Goal: Information Seeking & Learning: Learn about a topic

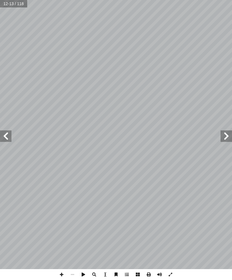
click at [8, 136] on span at bounding box center [5, 135] width 11 height 11
click at [11, 136] on span at bounding box center [5, 135] width 11 height 11
click at [9, 135] on span at bounding box center [5, 135] width 11 height 11
click at [222, 135] on span at bounding box center [225, 135] width 11 height 11
click at [4, 132] on span at bounding box center [5, 135] width 11 height 11
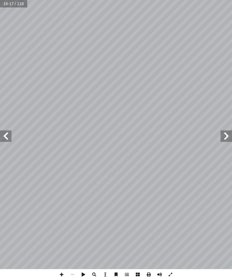
click at [223, 132] on span at bounding box center [225, 135] width 11 height 11
click at [225, 135] on span at bounding box center [225, 135] width 11 height 11
click at [231, 139] on span at bounding box center [225, 135] width 11 height 11
click at [228, 136] on span at bounding box center [225, 135] width 11 height 11
click at [229, 137] on span at bounding box center [225, 135] width 11 height 11
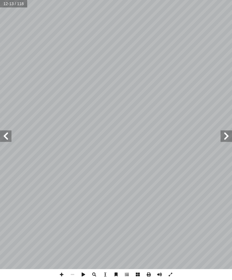
click at [228, 134] on span at bounding box center [225, 135] width 11 height 11
click at [223, 136] on span at bounding box center [225, 135] width 11 height 11
click at [2, 136] on span at bounding box center [5, 135] width 11 height 11
click at [1, 132] on span at bounding box center [5, 135] width 11 height 11
click at [4, 134] on span at bounding box center [5, 135] width 11 height 11
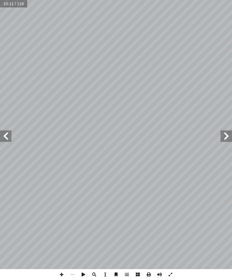
click at [1, 140] on span at bounding box center [5, 135] width 11 height 11
click at [4, 135] on span at bounding box center [5, 135] width 11 height 11
click at [3, 135] on span at bounding box center [5, 135] width 11 height 11
click at [9, 130] on span at bounding box center [5, 135] width 11 height 11
click at [10, 133] on span at bounding box center [5, 135] width 11 height 11
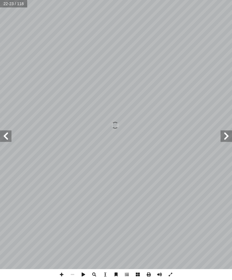
click at [225, 131] on span at bounding box center [225, 135] width 11 height 11
click at [8, 139] on span at bounding box center [5, 135] width 11 height 11
click at [9, 138] on span at bounding box center [5, 135] width 11 height 11
click at [228, 132] on span at bounding box center [225, 135] width 11 height 11
click at [0, 136] on span at bounding box center [5, 135] width 11 height 11
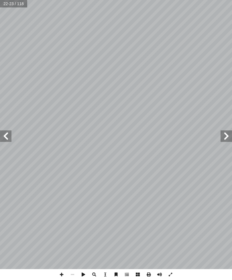
click at [4, 134] on span at bounding box center [5, 135] width 11 height 11
click at [11, 130] on span at bounding box center [5, 135] width 11 height 11
click at [0, 138] on span at bounding box center [5, 135] width 11 height 11
click at [0, 136] on span at bounding box center [5, 135] width 11 height 11
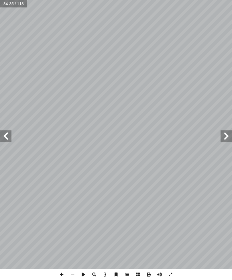
click at [3, 131] on span at bounding box center [5, 135] width 11 height 11
click at [2, 134] on span at bounding box center [5, 135] width 11 height 11
click at [0, 133] on span at bounding box center [5, 135] width 11 height 11
click at [5, 134] on span at bounding box center [5, 135] width 11 height 11
click at [10, 134] on span at bounding box center [5, 135] width 11 height 11
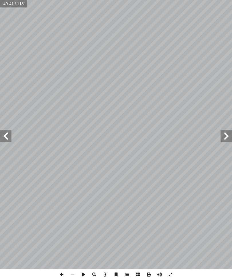
click at [1, 133] on span at bounding box center [5, 135] width 11 height 11
click at [224, 135] on span at bounding box center [225, 135] width 11 height 11
click at [8, 130] on span at bounding box center [5, 135] width 11 height 11
click at [10, 138] on span at bounding box center [5, 135] width 11 height 11
click at [11, 131] on span at bounding box center [5, 135] width 11 height 11
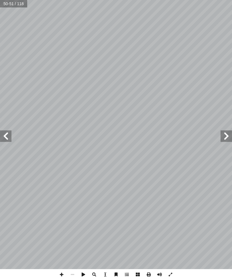
click at [1, 136] on span at bounding box center [5, 135] width 11 height 11
click at [9, 132] on span at bounding box center [5, 135] width 11 height 11
click at [0, 139] on span at bounding box center [5, 135] width 11 height 11
click at [6, 137] on span at bounding box center [5, 135] width 11 height 11
click at [6, 134] on span at bounding box center [5, 135] width 11 height 11
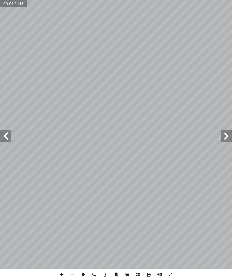
click at [8, 139] on span at bounding box center [5, 135] width 11 height 11
click at [2, 132] on span at bounding box center [5, 135] width 11 height 11
click at [0, 139] on span at bounding box center [5, 135] width 11 height 11
click at [0, 133] on span at bounding box center [5, 135] width 11 height 11
click at [1, 135] on span at bounding box center [5, 135] width 11 height 11
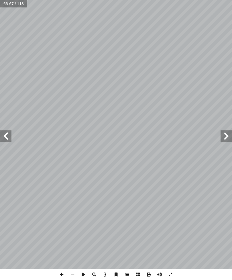
click at [0, 134] on span at bounding box center [5, 135] width 11 height 11
click at [0, 133] on span at bounding box center [5, 135] width 11 height 11
click at [229, 137] on span at bounding box center [225, 135] width 11 height 11
click at [225, 134] on span at bounding box center [225, 135] width 11 height 11
click at [228, 135] on span at bounding box center [225, 135] width 11 height 11
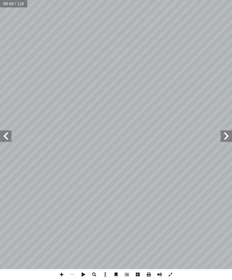
click at [231, 138] on span at bounding box center [225, 135] width 11 height 11
click at [229, 136] on span at bounding box center [225, 135] width 11 height 11
click at [224, 139] on span at bounding box center [225, 135] width 11 height 11
click at [231, 137] on span at bounding box center [225, 135] width 11 height 11
click at [229, 136] on span at bounding box center [225, 135] width 11 height 11
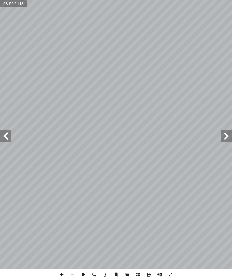
click at [228, 137] on span at bounding box center [225, 135] width 11 height 11
click at [230, 139] on span at bounding box center [225, 135] width 11 height 11
click at [229, 138] on span at bounding box center [225, 135] width 11 height 11
click at [227, 135] on span at bounding box center [225, 135] width 11 height 11
click at [231, 137] on span at bounding box center [225, 135] width 11 height 11
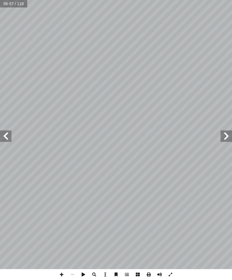
click at [231, 136] on span at bounding box center [225, 135] width 11 height 11
click at [231, 138] on span at bounding box center [225, 135] width 11 height 11
click at [231, 136] on span at bounding box center [225, 135] width 11 height 11
click at [228, 137] on span at bounding box center [225, 135] width 11 height 11
click at [231, 138] on span at bounding box center [225, 135] width 11 height 11
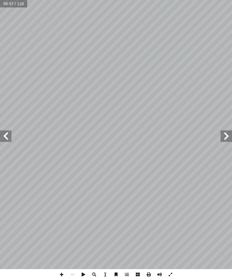
click at [227, 137] on span at bounding box center [225, 135] width 11 height 11
click at [223, 138] on span at bounding box center [225, 135] width 11 height 11
click at [224, 138] on span at bounding box center [225, 135] width 11 height 11
click at [228, 139] on span at bounding box center [225, 135] width 11 height 11
click at [225, 139] on span at bounding box center [225, 135] width 11 height 11
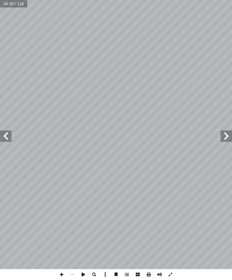
click at [229, 139] on span at bounding box center [225, 135] width 11 height 11
click at [227, 139] on span at bounding box center [225, 135] width 11 height 11
click at [221, 137] on span at bounding box center [225, 135] width 11 height 11
click at [227, 135] on span at bounding box center [225, 135] width 11 height 11
click at [232, 135] on span at bounding box center [225, 135] width 11 height 11
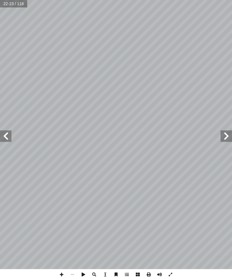
click at [228, 137] on span at bounding box center [225, 135] width 11 height 11
click at [227, 141] on span at bounding box center [225, 135] width 11 height 11
click at [224, 137] on span at bounding box center [225, 135] width 11 height 11
click at [229, 136] on span at bounding box center [225, 135] width 11 height 11
click at [231, 135] on span at bounding box center [225, 135] width 11 height 11
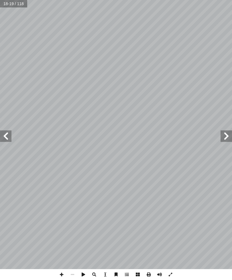
click at [231, 133] on span at bounding box center [225, 135] width 11 height 11
click at [221, 135] on span at bounding box center [225, 135] width 11 height 11
click at [228, 135] on span at bounding box center [225, 135] width 11 height 11
click at [224, 134] on span at bounding box center [225, 135] width 11 height 11
click at [0, 138] on span at bounding box center [5, 135] width 11 height 11
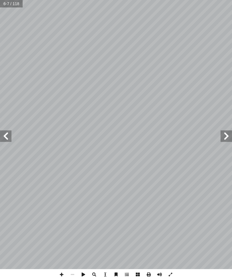
click at [7, 138] on span at bounding box center [5, 135] width 11 height 11
click at [1, 135] on span at bounding box center [5, 135] width 11 height 11
click at [4, 139] on span at bounding box center [5, 135] width 11 height 11
click at [229, 131] on span at bounding box center [225, 135] width 11 height 11
click at [228, 135] on span at bounding box center [225, 135] width 11 height 11
